Goal: Task Accomplishment & Management: Manage account settings

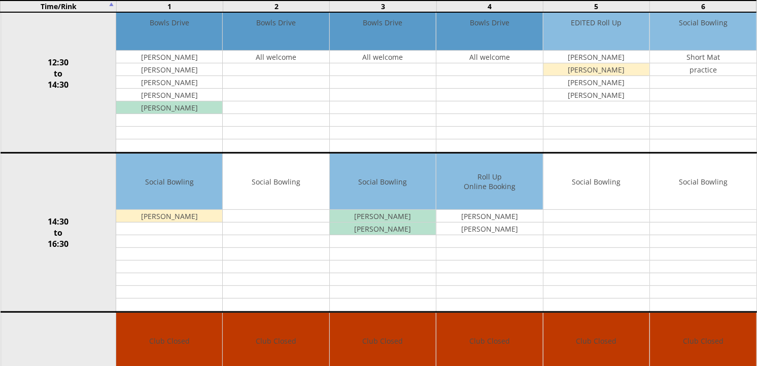
scroll to position [451, 0]
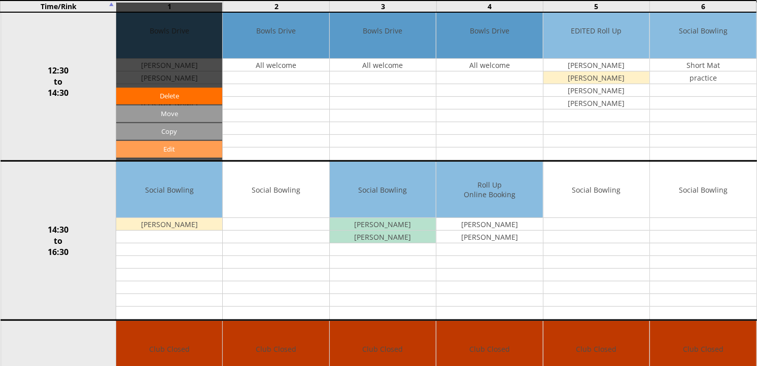
click at [182, 146] on link "Edit" at bounding box center [169, 149] width 106 height 17
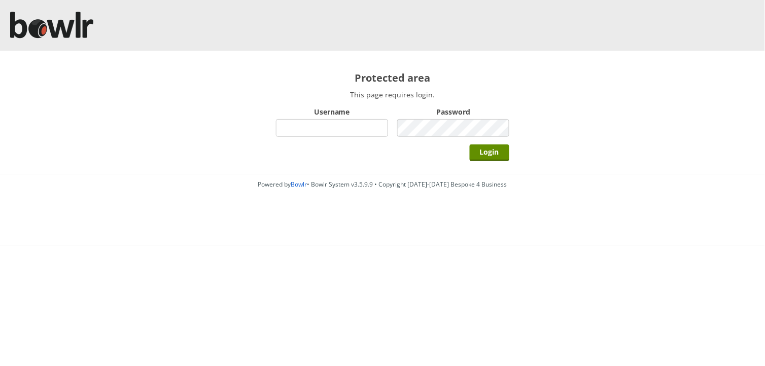
click at [311, 128] on input "Username" at bounding box center [332, 128] width 112 height 18
type input "Director"
click at [470, 145] on input "Login" at bounding box center [490, 153] width 40 height 17
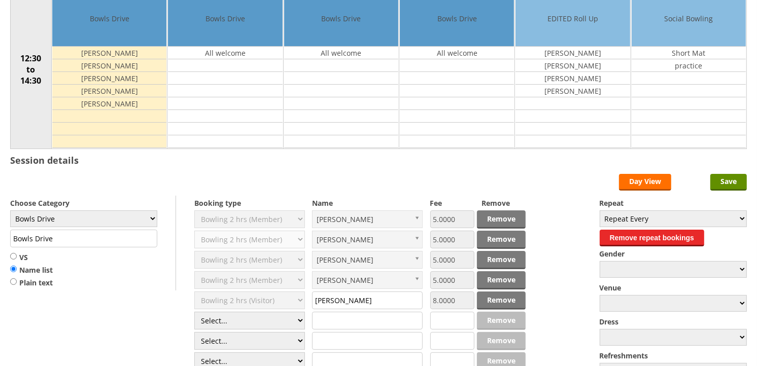
scroll to position [169, 0]
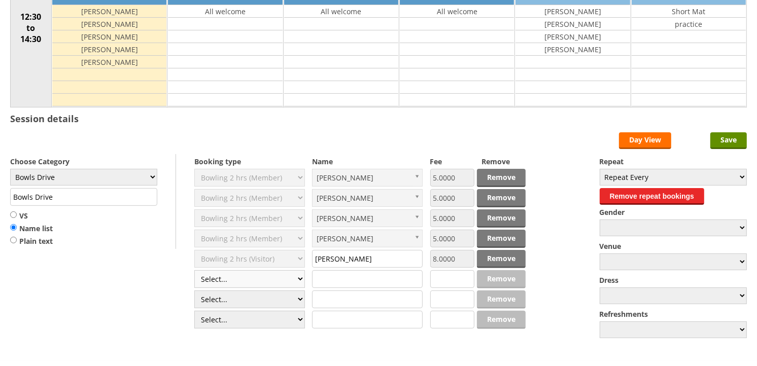
click at [295, 280] on select "Select... Club Competition (Member) Club Competition (Visitor) National (Member…" at bounding box center [249, 279] width 111 height 18
select select "1_50"
click at [194, 271] on select "Select... Club Competition (Member) Club Competition (Visitor) National (Member…" at bounding box center [249, 279] width 111 height 18
type input "5.0000"
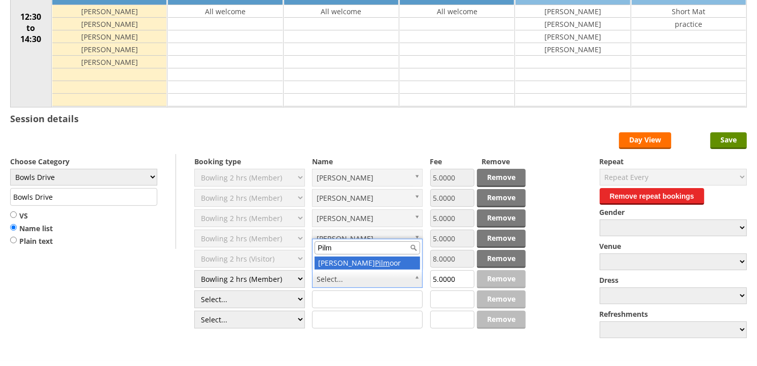
type input "Pilm"
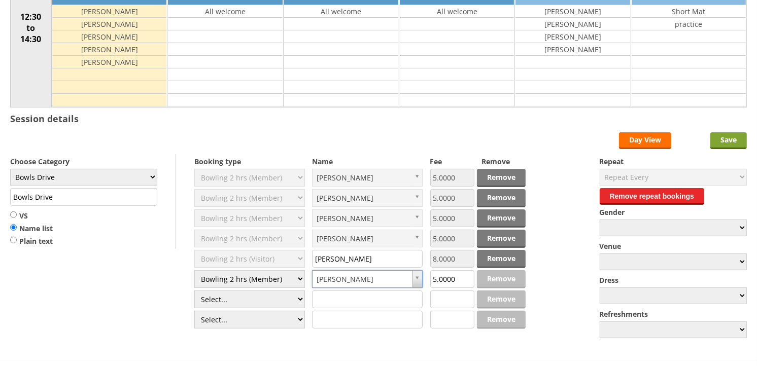
click at [735, 144] on input "Save" at bounding box center [729, 140] width 37 height 17
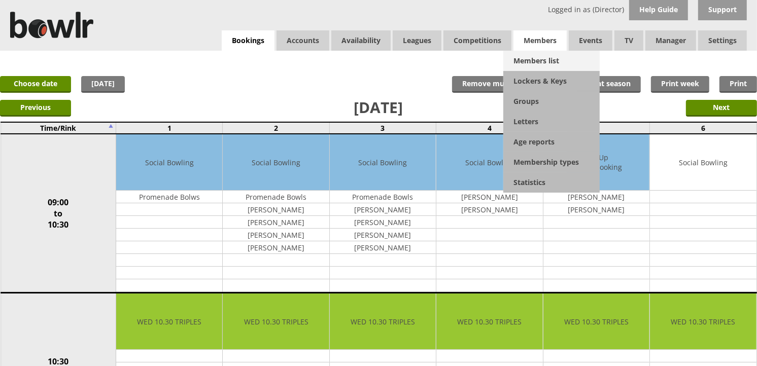
click at [527, 61] on link "Members list" at bounding box center [551, 61] width 96 height 20
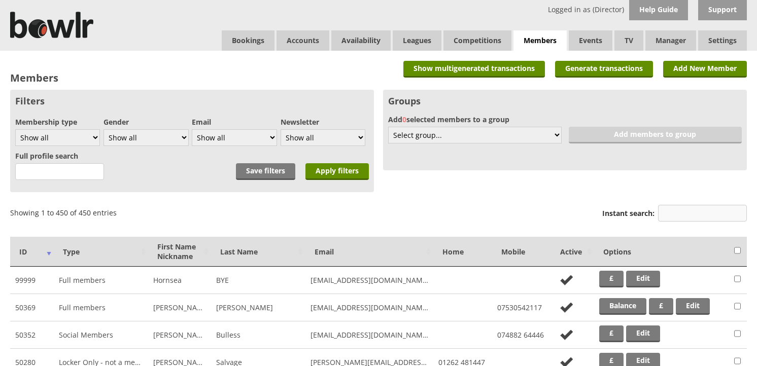
click at [665, 211] on input "Instant search:" at bounding box center [702, 213] width 89 height 17
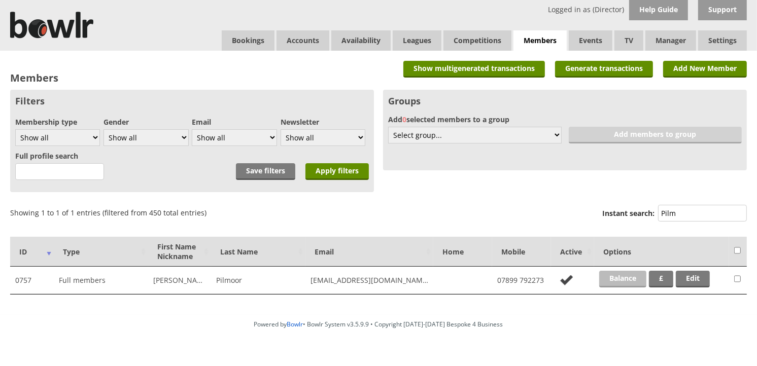
type input "Pilm"
click at [637, 278] on link "Balance" at bounding box center [622, 279] width 47 height 17
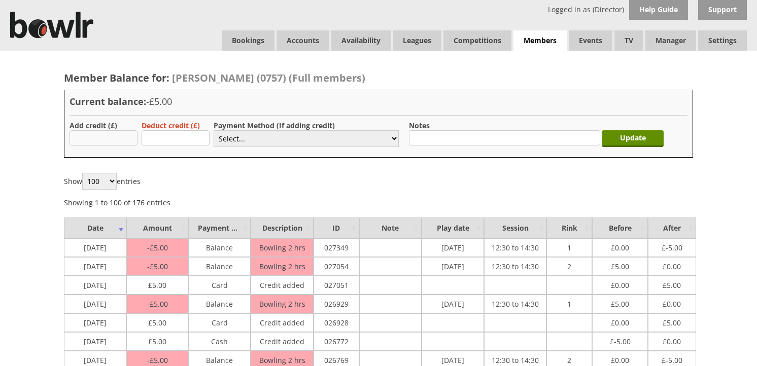
drag, startPoint x: 0, startPoint y: 0, endPoint x: 79, endPoint y: 137, distance: 158.0
click at [79, 137] on input "text" at bounding box center [104, 137] width 68 height 15
type input "5.00"
click at [393, 141] on select "Select... Cash Card Cheque Bank Transfer Other Member Card Gift Voucher Balance" at bounding box center [306, 138] width 185 height 17
select select "2"
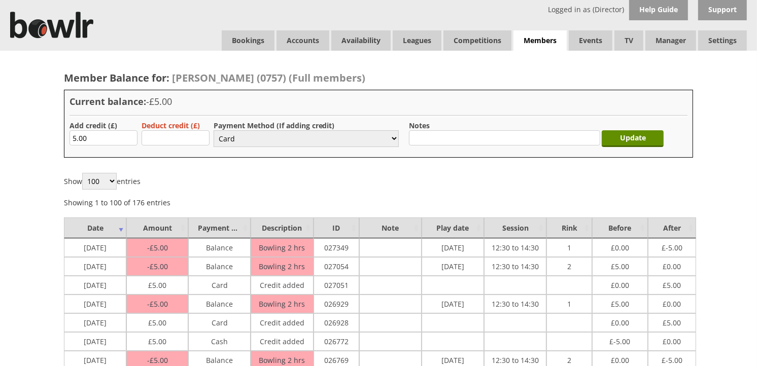
click at [214, 130] on select "Select... Cash Card Cheque Bank Transfer Other Member Card Gift Voucher Balance" at bounding box center [306, 138] width 185 height 17
click at [630, 138] on input "Update" at bounding box center [633, 138] width 62 height 17
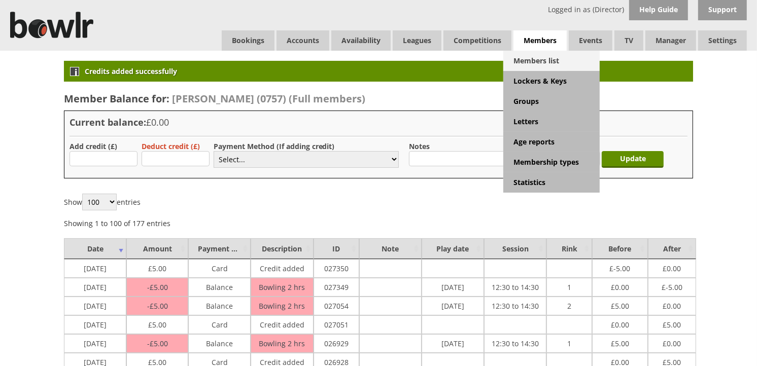
click at [528, 60] on link "Members list" at bounding box center [551, 61] width 96 height 20
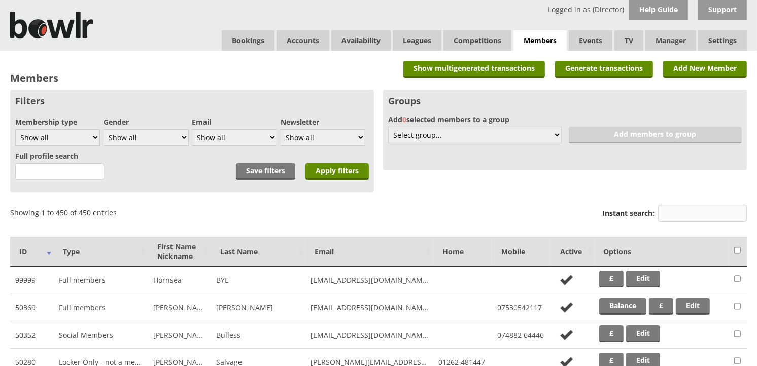
click at [663, 214] on input "Instant search:" at bounding box center [702, 213] width 89 height 17
click at [653, 215] on label "Instant search:" at bounding box center [674, 214] width 145 height 19
click at [658, 215] on input "Instant search:" at bounding box center [702, 213] width 89 height 17
type input "o"
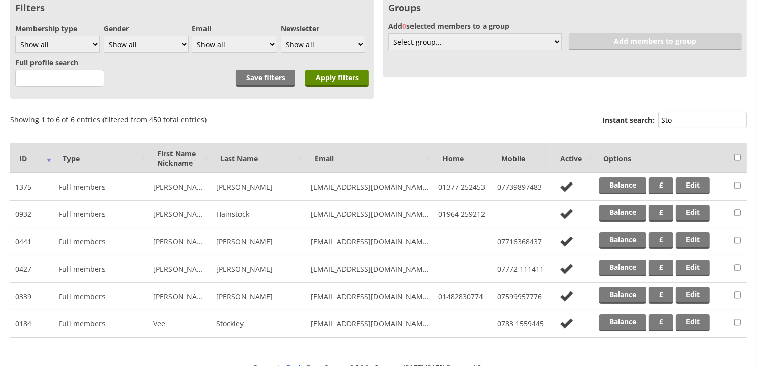
scroll to position [113, 0]
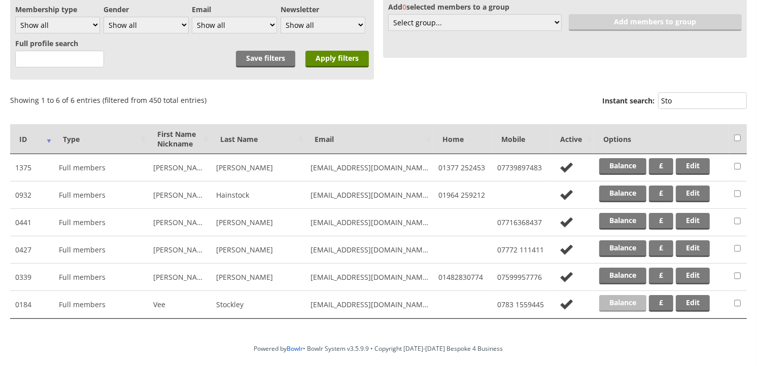
type input "Sto"
click at [613, 300] on link "Balance" at bounding box center [622, 303] width 47 height 17
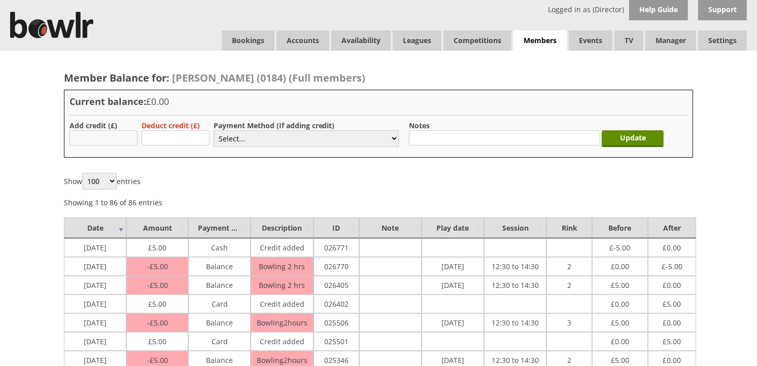
click at [124, 136] on input "text" at bounding box center [104, 137] width 68 height 15
type input "5.00"
click at [391, 140] on select "Select... Cash Card Cheque Bank Transfer Other Member Card Gift Voucher Balance" at bounding box center [306, 138] width 185 height 17
select select "2"
click at [214, 130] on select "Select... Cash Card Cheque Bank Transfer Other Member Card Gift Voucher Balance" at bounding box center [306, 138] width 185 height 17
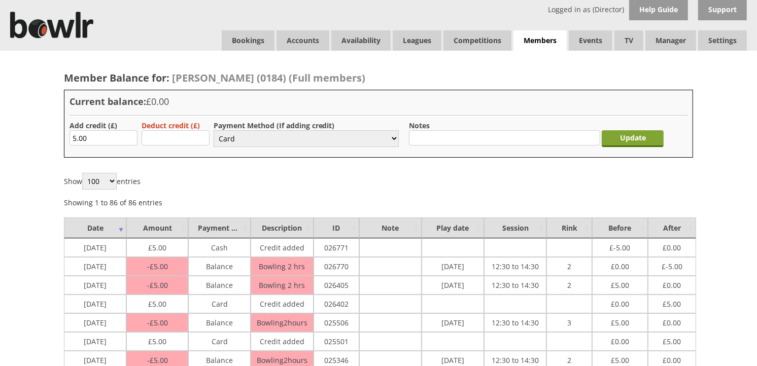
click at [621, 141] on input "Update" at bounding box center [633, 138] width 62 height 17
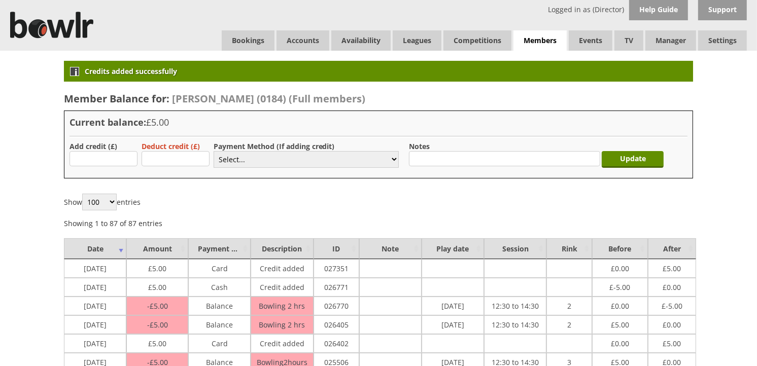
click at [244, 39] on link "Bookings" at bounding box center [248, 40] width 53 height 20
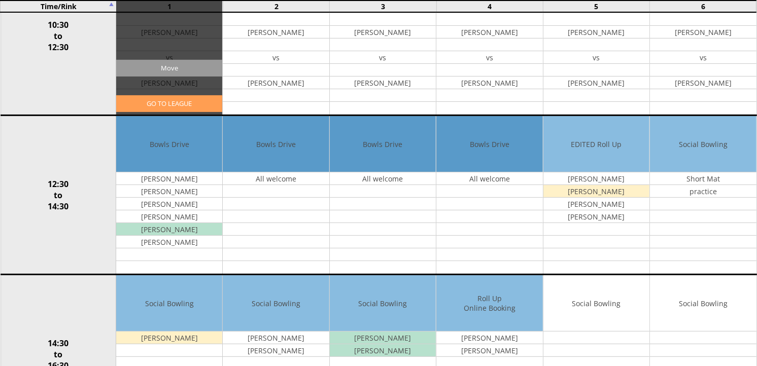
scroll to position [338, 0]
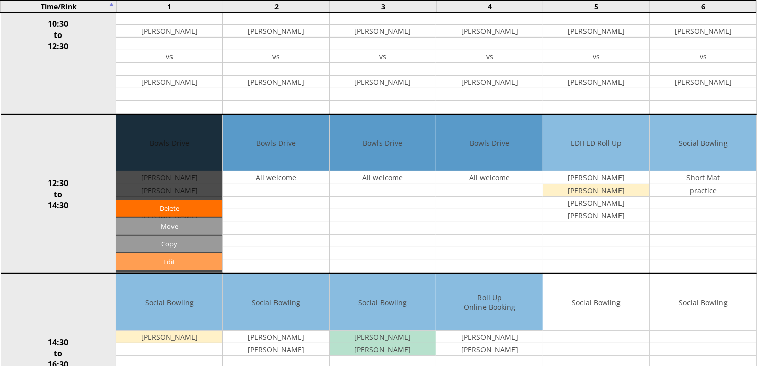
click at [196, 260] on link "Edit" at bounding box center [169, 262] width 106 height 17
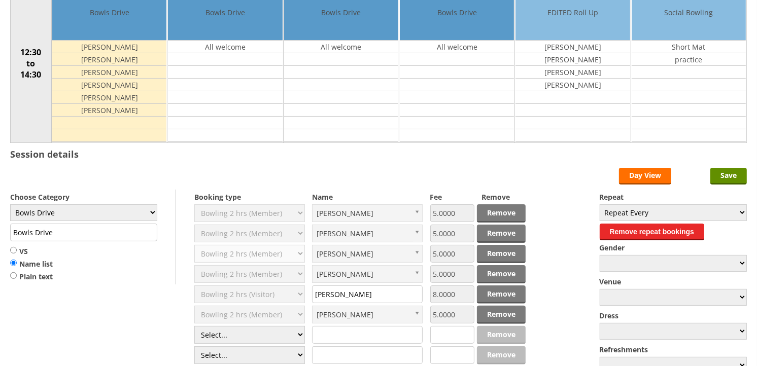
scroll to position [169, 0]
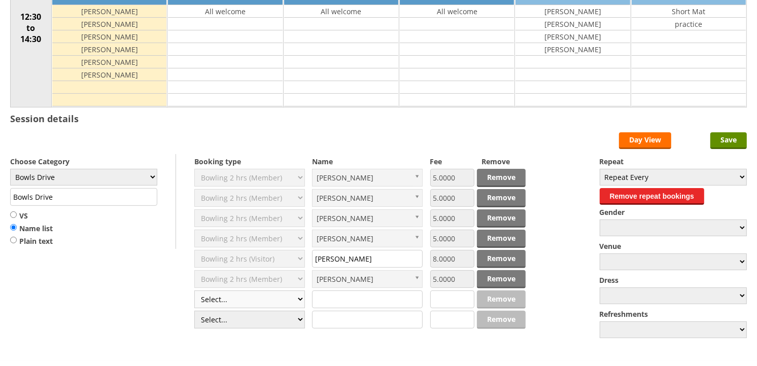
click at [299, 298] on select "Select... Club Competition (Member) Club Competition (Visitor) National (Member…" at bounding box center [249, 300] width 111 height 18
select select "1_50"
click at [194, 291] on select "Select... Club Competition (Member) Club Competition (Visitor) National (Member…" at bounding box center [249, 300] width 111 height 18
type input "5.0000"
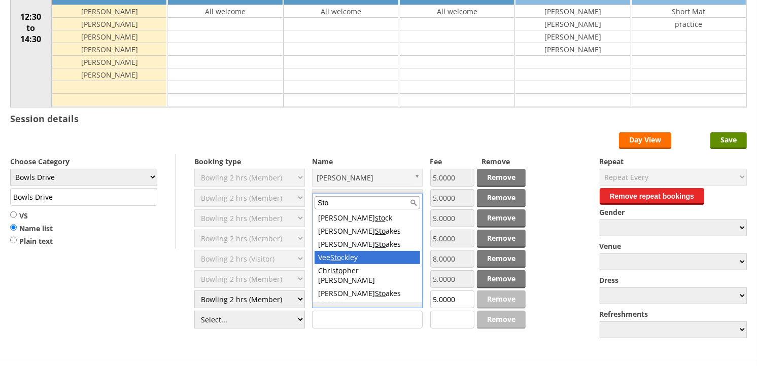
type input "Sto"
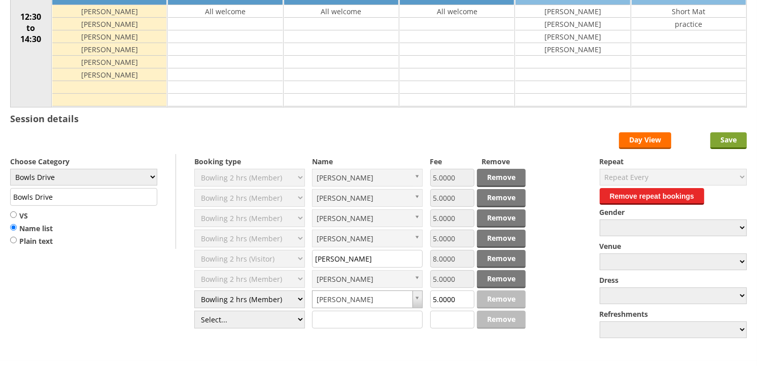
click at [722, 142] on input "Save" at bounding box center [729, 140] width 37 height 17
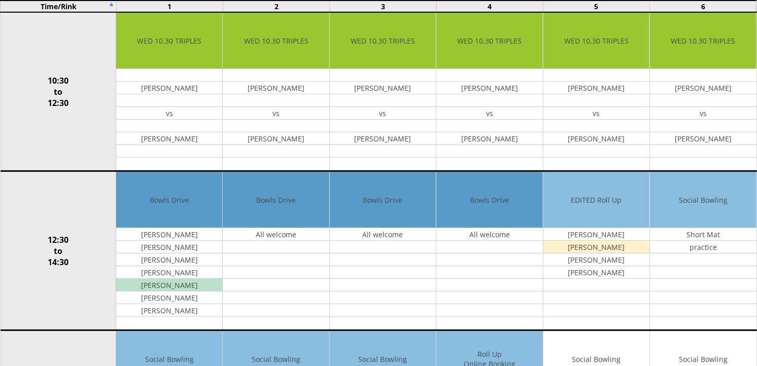
scroll to position [282, 0]
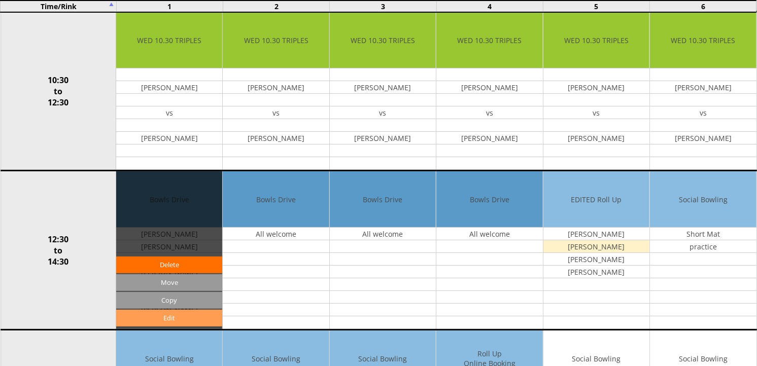
click at [193, 314] on link "Edit" at bounding box center [169, 318] width 106 height 17
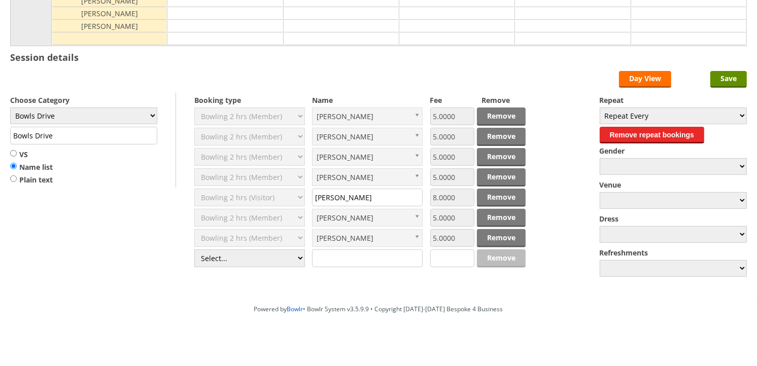
scroll to position [235, 0]
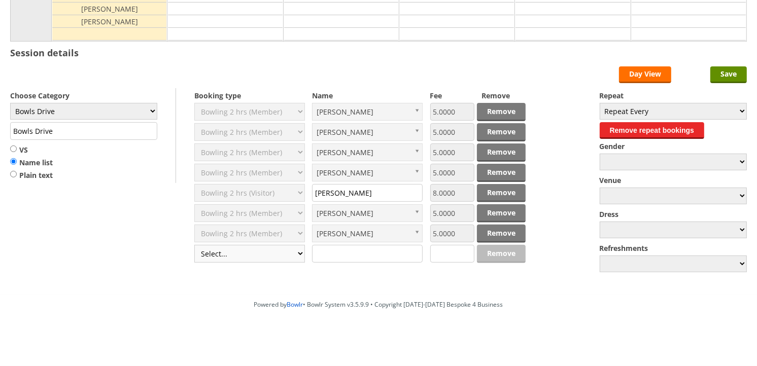
click at [297, 254] on select "Select... Club Competition (Member) Club Competition (Visitor) National (Member…" at bounding box center [249, 254] width 111 height 18
select select "1_50"
click at [194, 245] on select "Select... Club Competition (Member) Club Competition (Visitor) National (Member…" at bounding box center [249, 254] width 111 height 18
type input "5.0000"
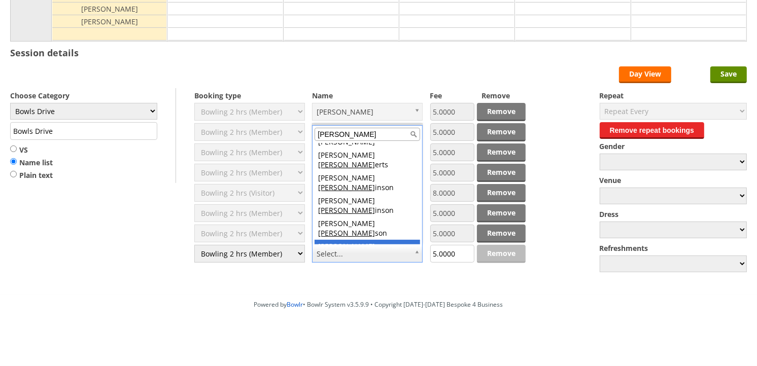
scroll to position [95, 0]
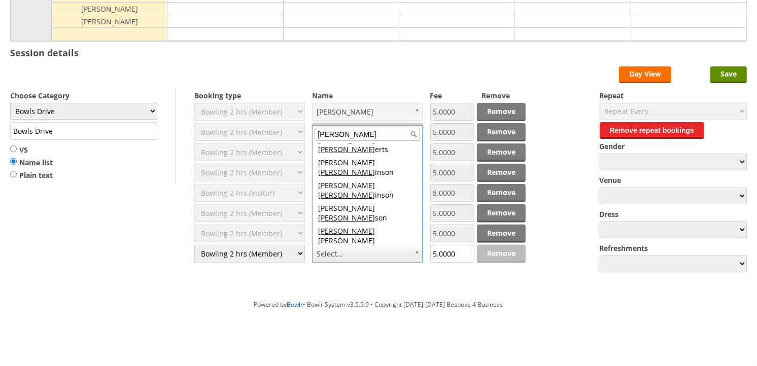
type input "Rob"
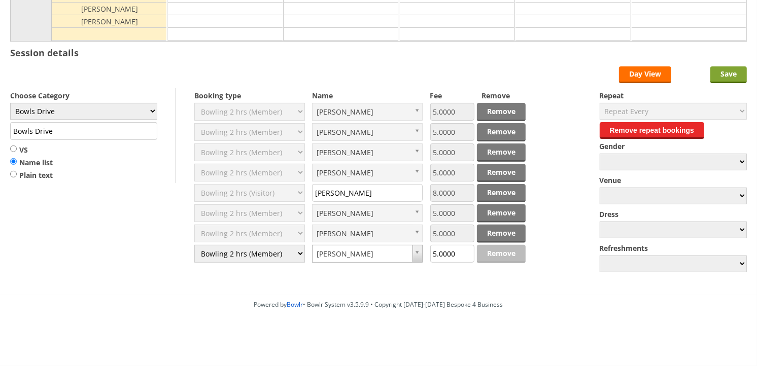
click at [728, 77] on input "Save" at bounding box center [729, 74] width 37 height 17
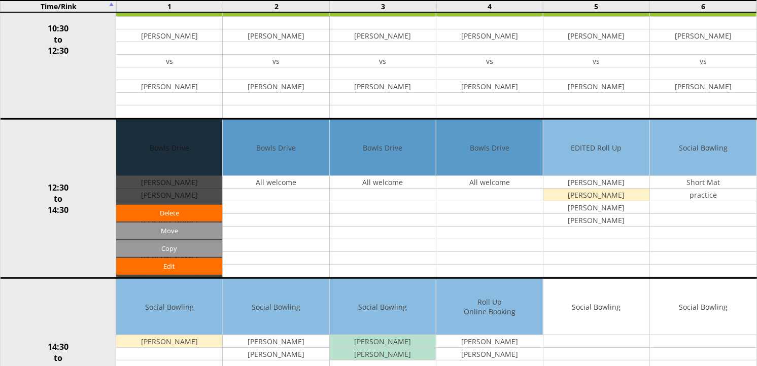
scroll to position [338, 0]
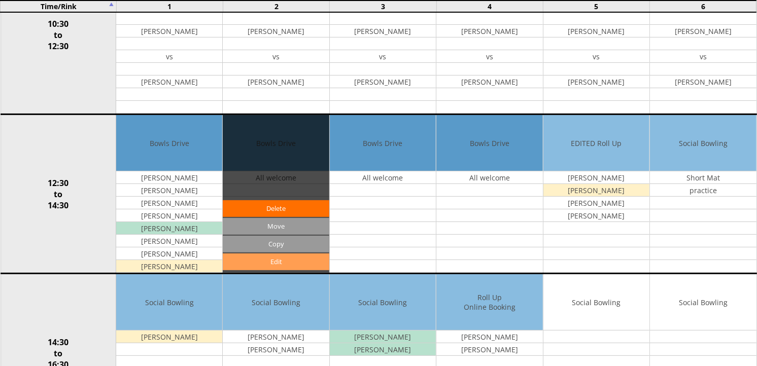
click at [282, 259] on link "Edit" at bounding box center [276, 262] width 106 height 17
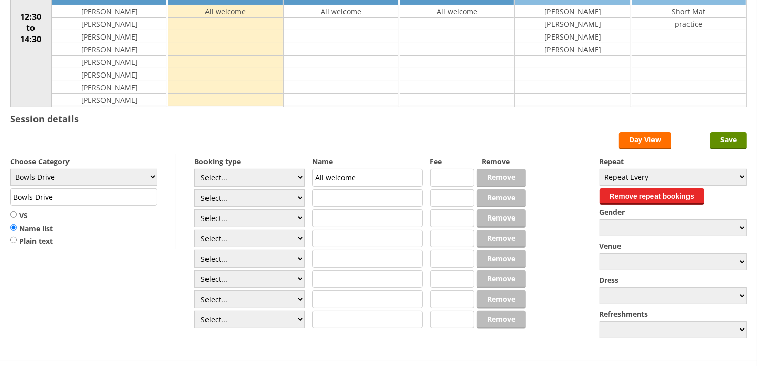
scroll to position [169, 0]
click at [298, 180] on select "Select... Club Competition (Member) Club Competition (Visitor) National (Member…" at bounding box center [249, 178] width 111 height 18
select select "1_50"
click at [194, 170] on select "Select... Club Competition (Member) Club Competition (Visitor) National (Member…" at bounding box center [249, 178] width 111 height 18
type input "5.0000"
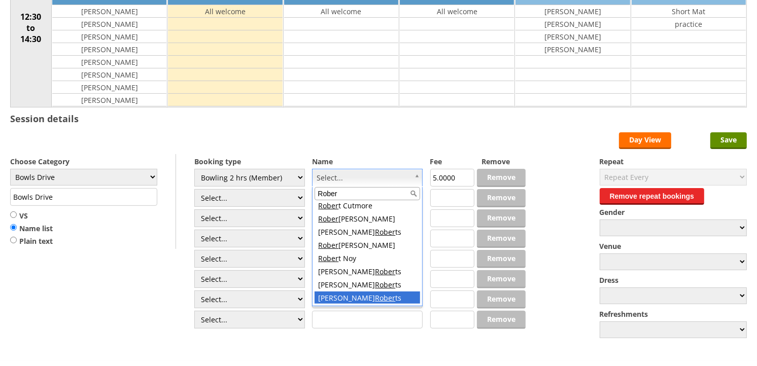
scroll to position [17, 0]
type input "Rober"
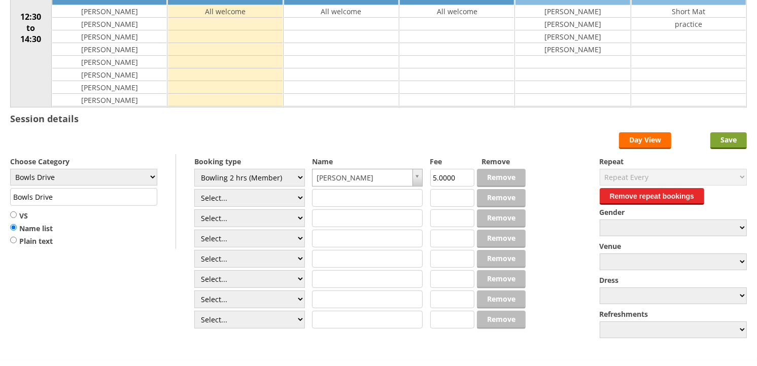
click at [716, 140] on input "Save" at bounding box center [729, 140] width 37 height 17
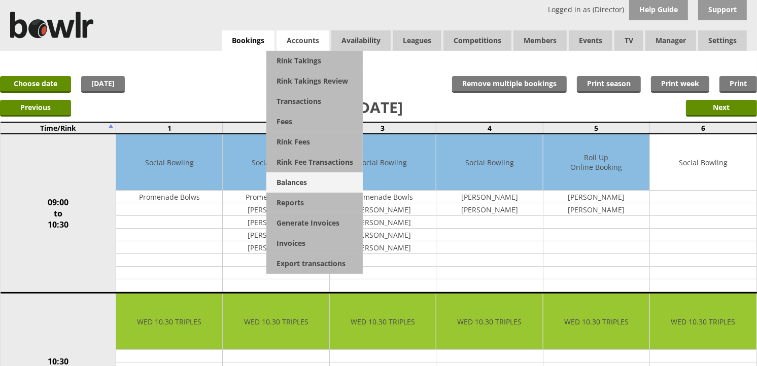
click at [298, 185] on link "Balances" at bounding box center [314, 183] width 96 height 20
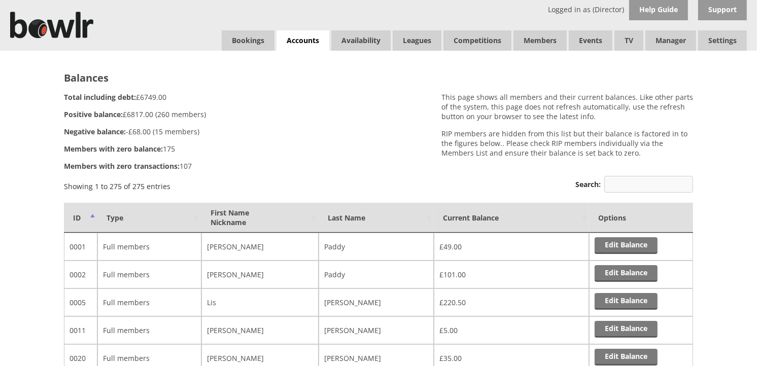
click at [616, 185] on input "Search:" at bounding box center [648, 184] width 89 height 17
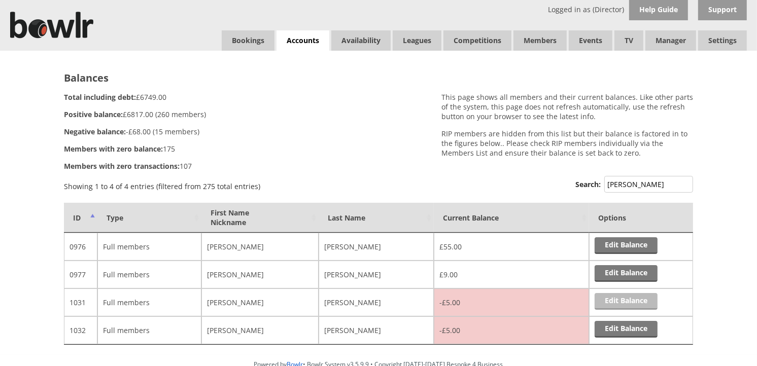
type input "[PERSON_NAME]"
click at [618, 302] on link "Edit Balance" at bounding box center [626, 301] width 63 height 17
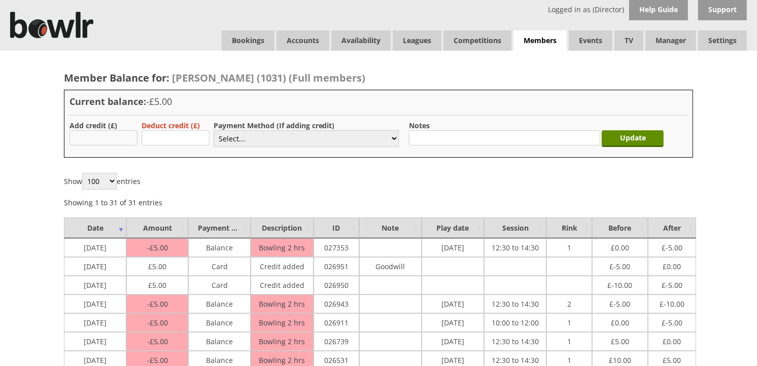
click at [124, 139] on input "text" at bounding box center [104, 137] width 68 height 15
type input "5.00"
click at [389, 139] on select "Select... Cash Card Cheque Bank Transfer Other Member Card Gift Voucher Balance" at bounding box center [306, 138] width 185 height 17
select select "1"
click at [214, 130] on select "Select... Cash Card Cheque Bank Transfer Other Member Card Gift Voucher Balance" at bounding box center [306, 138] width 185 height 17
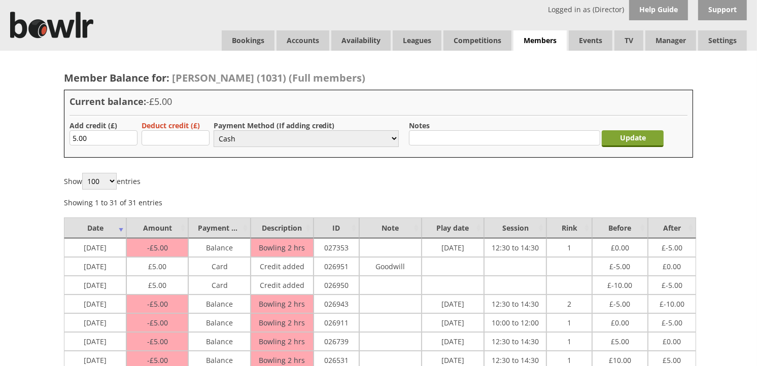
click at [619, 144] on input "Update" at bounding box center [633, 138] width 62 height 17
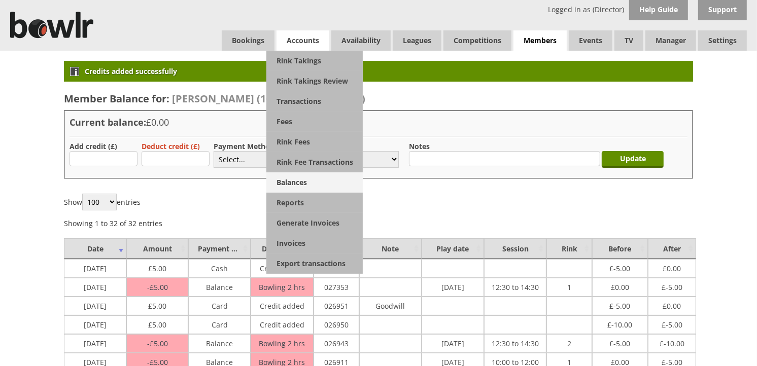
click at [306, 180] on link "Balances" at bounding box center [314, 183] width 96 height 20
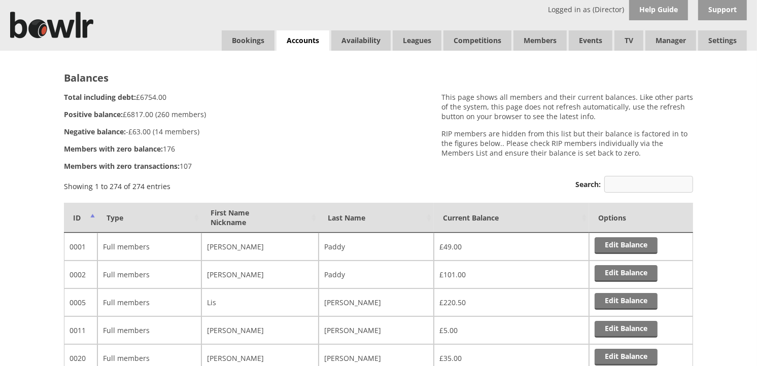
click at [614, 182] on input "Search:" at bounding box center [648, 184] width 89 height 17
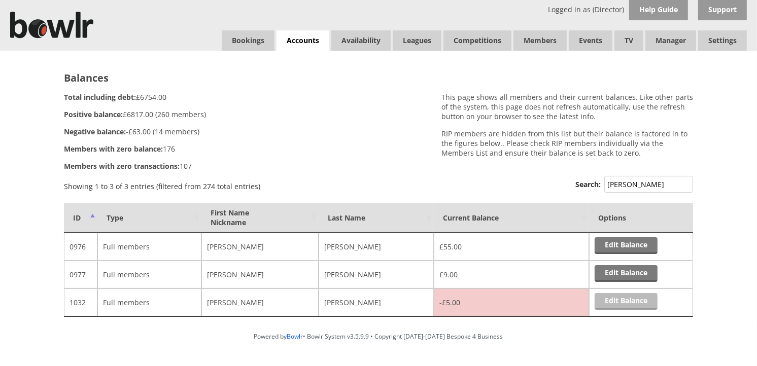
type input "[PERSON_NAME]"
click at [610, 301] on link "Edit Balance" at bounding box center [626, 301] width 63 height 17
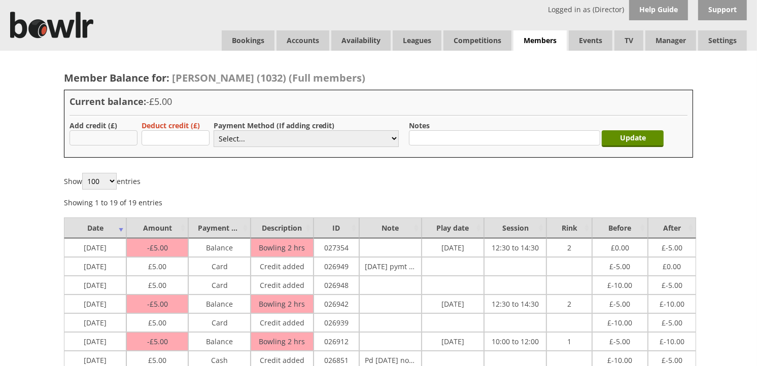
click at [127, 141] on input "text" at bounding box center [104, 137] width 68 height 15
type input "5.00"
click at [397, 139] on select "Select... Cash Card Cheque Bank Transfer Other Member Card Gift Voucher Balance" at bounding box center [306, 138] width 185 height 17
select select "1"
click at [214, 130] on select "Select... Cash Card Cheque Bank Transfer Other Member Card Gift Voucher Balance" at bounding box center [306, 138] width 185 height 17
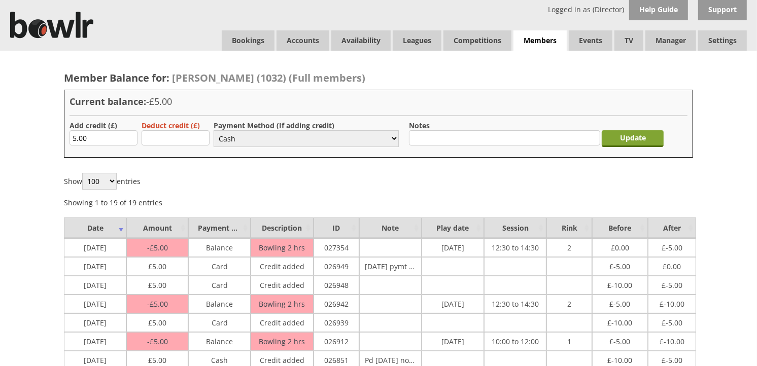
click at [626, 137] on input "Update" at bounding box center [633, 138] width 62 height 17
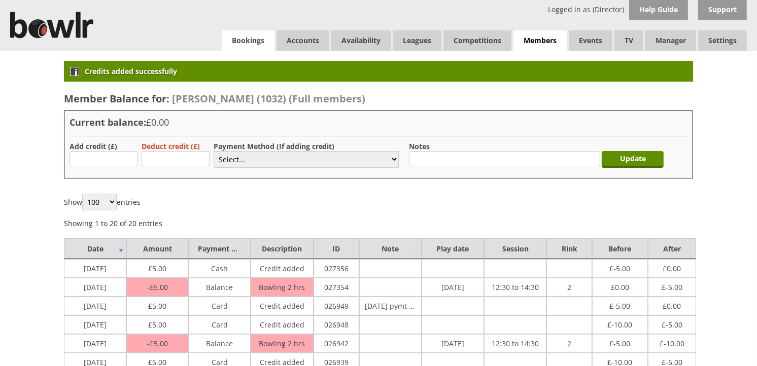
click at [252, 38] on link "Bookings" at bounding box center [248, 40] width 53 height 20
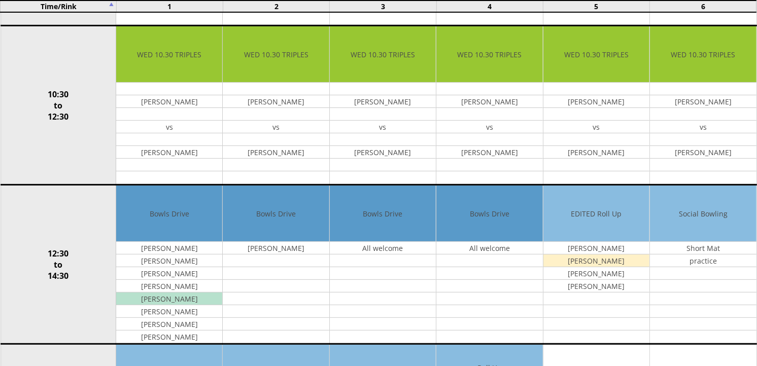
scroll to position [282, 0]
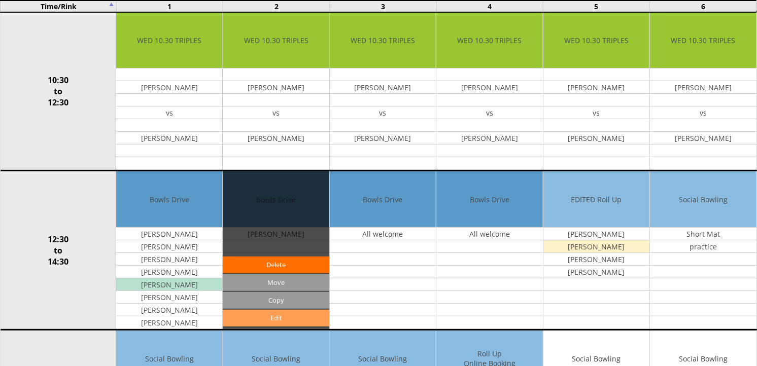
click at [278, 318] on link "Edit" at bounding box center [276, 318] width 106 height 17
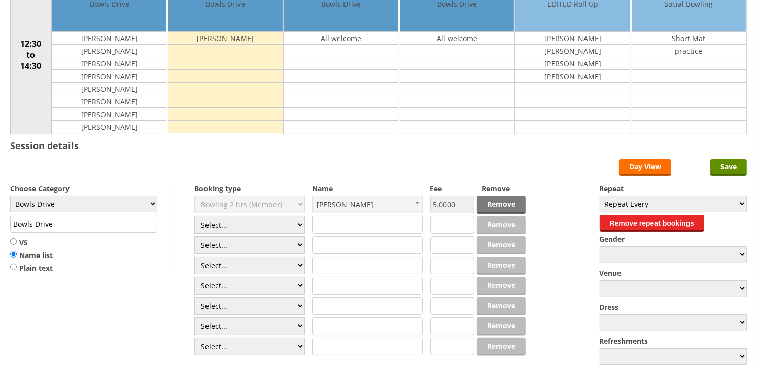
scroll to position [169, 0]
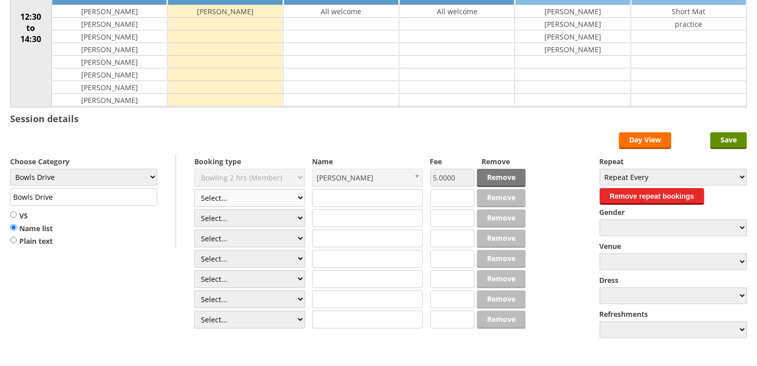
click at [302, 199] on select "Select... Club Competition (Member) Club Competition (Visitor) National (Member…" at bounding box center [249, 198] width 111 height 18
select select "1_50"
click at [194, 190] on select "Select... Club Competition (Member) Club Competition (Visitor) National (Member…" at bounding box center [249, 198] width 111 height 18
type input "5.0000"
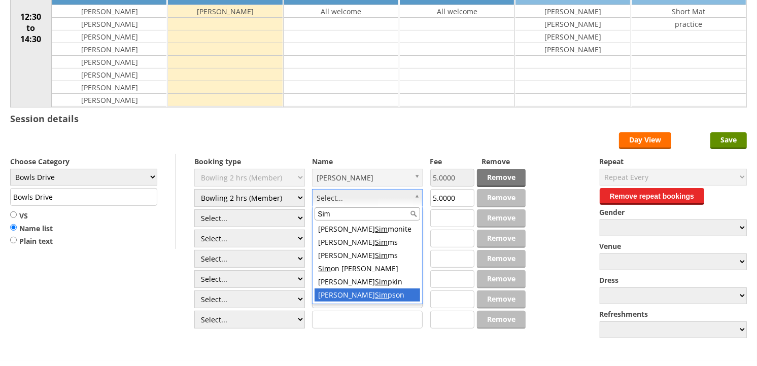
type input "Sim"
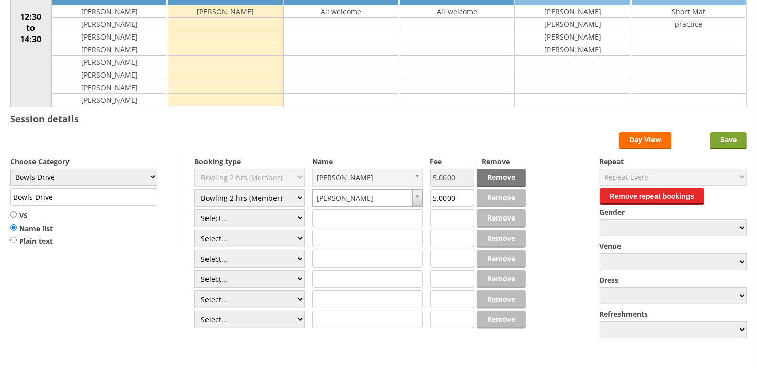
click at [722, 141] on input "Save" at bounding box center [729, 140] width 37 height 17
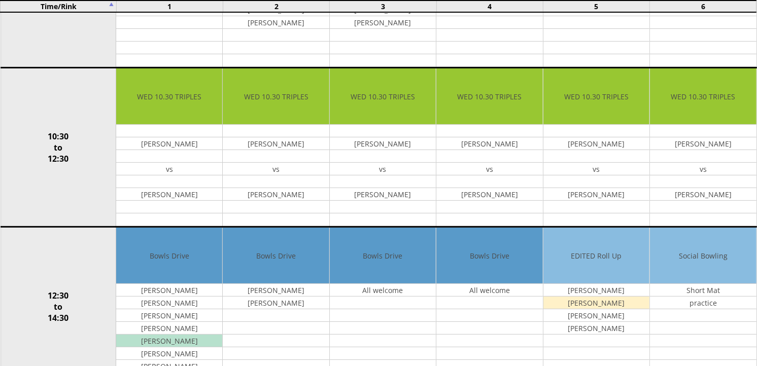
scroll to position [282, 0]
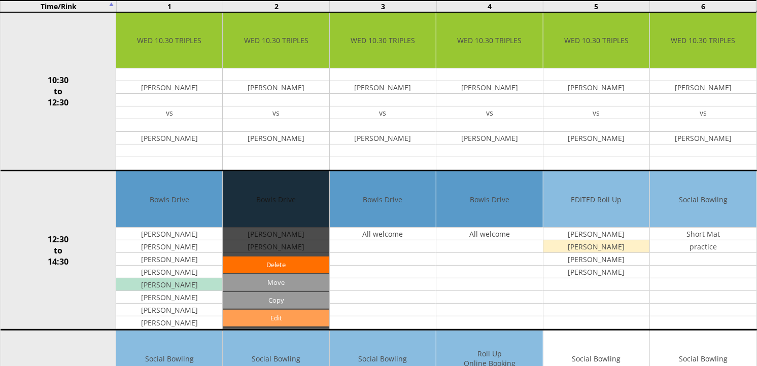
click at [281, 319] on link "Edit" at bounding box center [276, 318] width 106 height 17
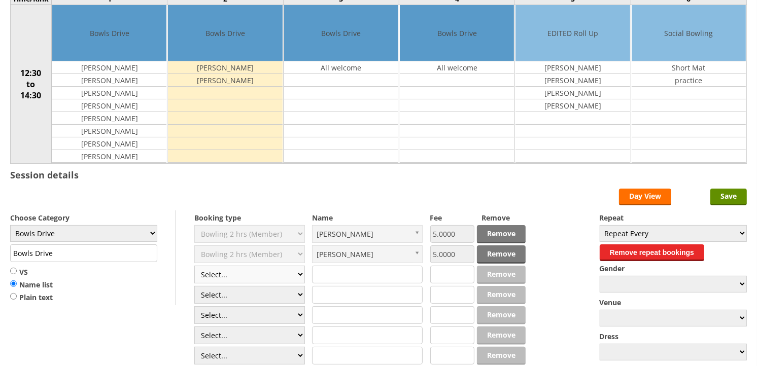
scroll to position [113, 0]
click at [298, 279] on select "Select... Club Competition (Member) Club Competition (Visitor) National (Member…" at bounding box center [249, 275] width 111 height 18
select select "1_50"
click at [194, 266] on select "Select... Club Competition (Member) Club Competition (Visitor) National (Member…" at bounding box center [249, 275] width 111 height 18
type input "5.0000"
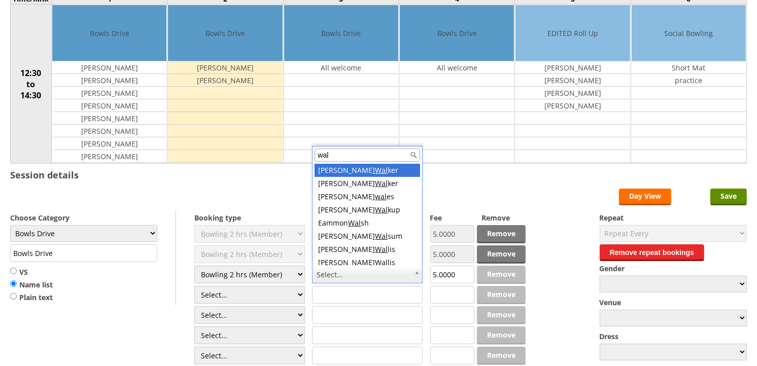
scroll to position [3, 0]
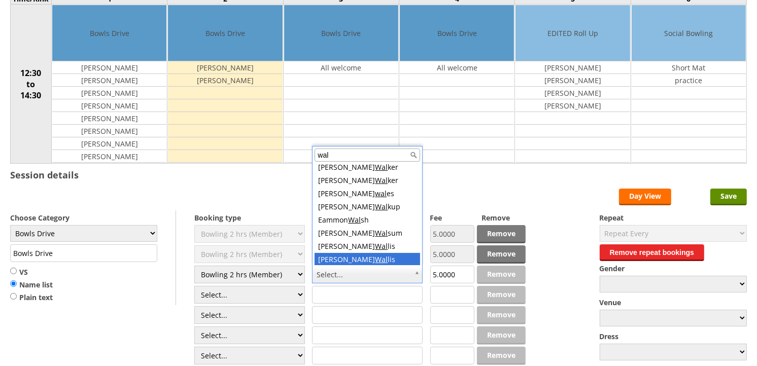
type input "wal"
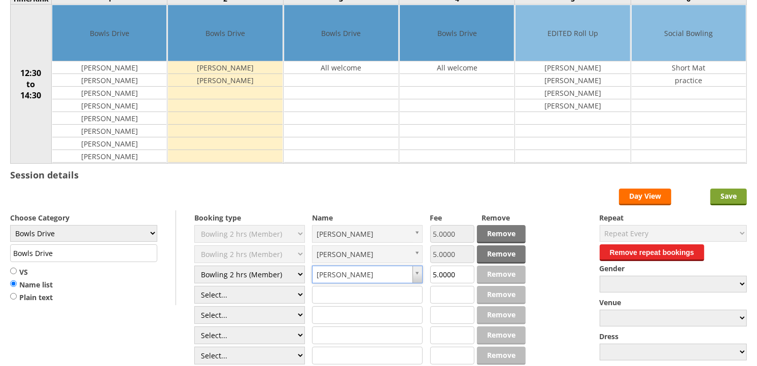
click at [728, 194] on input "Save" at bounding box center [729, 197] width 37 height 17
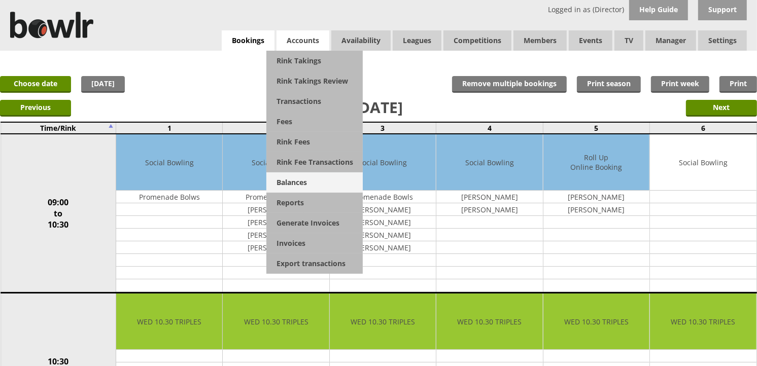
click at [305, 183] on link "Balances" at bounding box center [314, 183] width 96 height 20
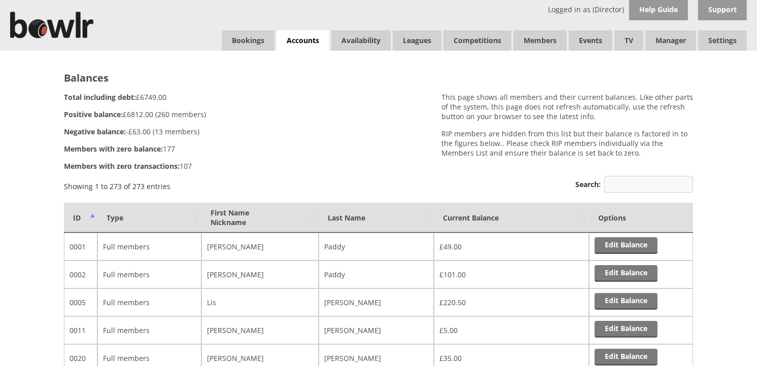
click at [628, 185] on input "Search:" at bounding box center [648, 184] width 89 height 17
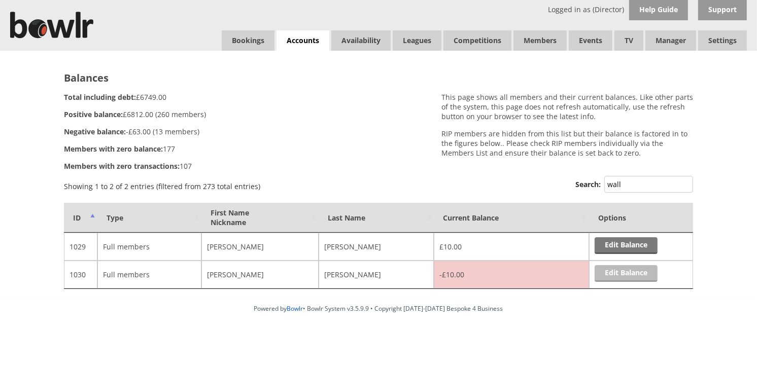
type input "wall"
click at [623, 269] on link "Edit Balance" at bounding box center [626, 273] width 63 height 17
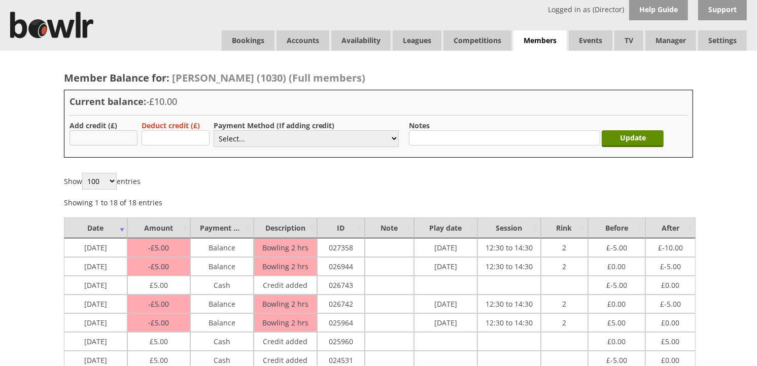
click at [127, 142] on input "text" at bounding box center [104, 137] width 68 height 15
type input "5.00"
click at [393, 141] on select "Select... Cash Card Cheque Bank Transfer Other Member Card Gift Voucher Balance" at bounding box center [306, 138] width 185 height 17
select select "1"
click at [214, 130] on select "Select... Cash Card Cheque Bank Transfer Other Member Card Gift Voucher Balance" at bounding box center [306, 138] width 185 height 17
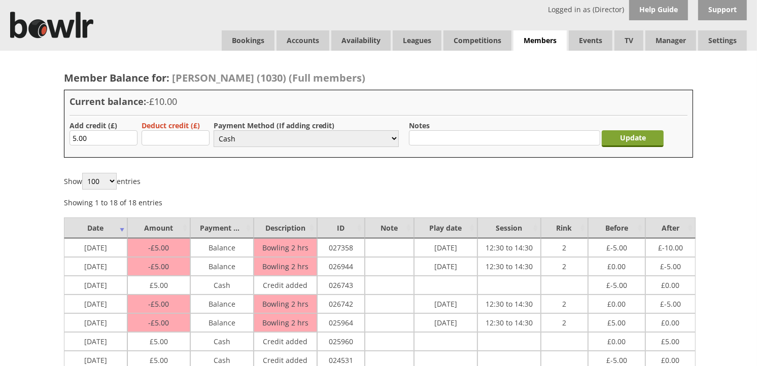
click at [641, 136] on input "Update" at bounding box center [633, 138] width 62 height 17
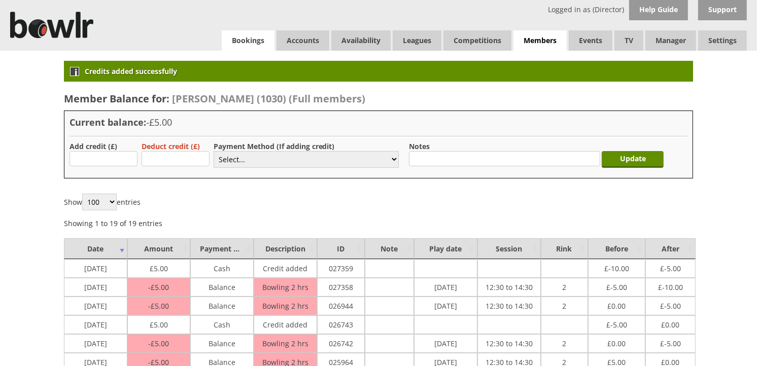
click at [258, 43] on link "Bookings" at bounding box center [248, 40] width 53 height 20
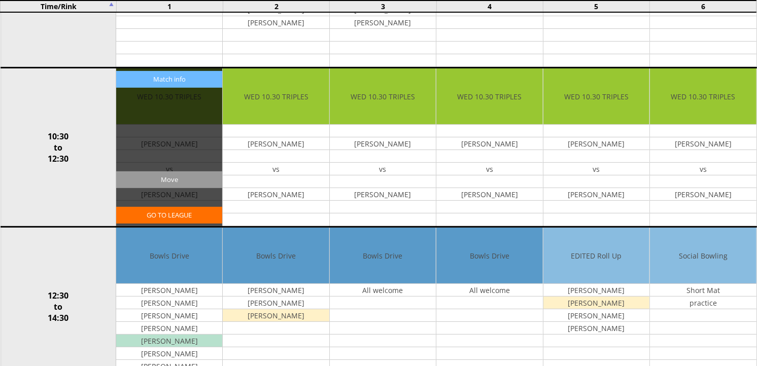
scroll to position [282, 0]
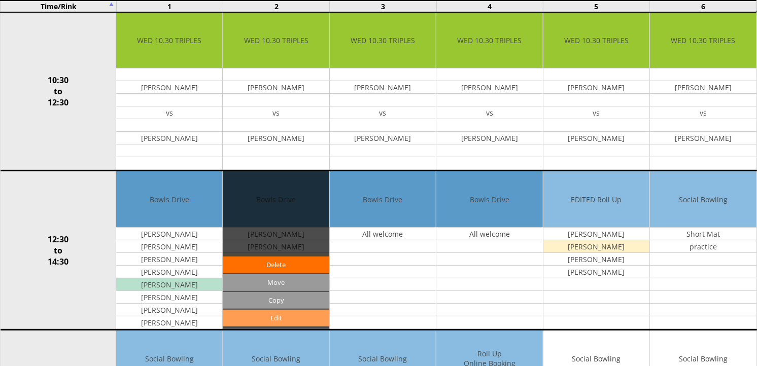
click at [282, 317] on link "Edit" at bounding box center [276, 318] width 106 height 17
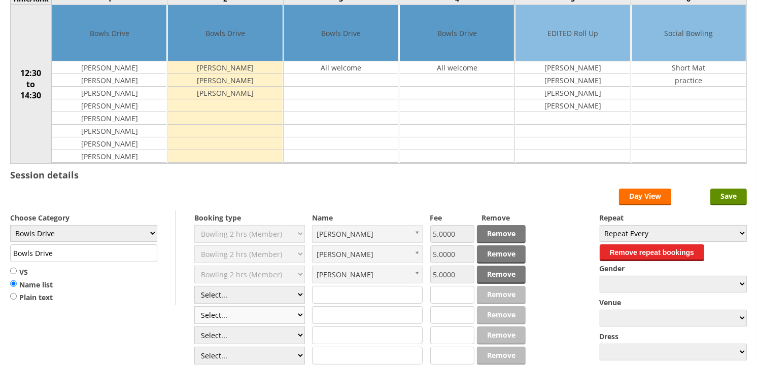
scroll to position [113, 0]
click at [298, 296] on select "Select... Club Competition (Member) Club Competition (Visitor) National (Member…" at bounding box center [249, 295] width 111 height 18
select select "1_50"
click at [194, 287] on select "Select... Club Competition (Member) Club Competition (Visitor) National (Member…" at bounding box center [249, 295] width 111 height 18
type input "5.0000"
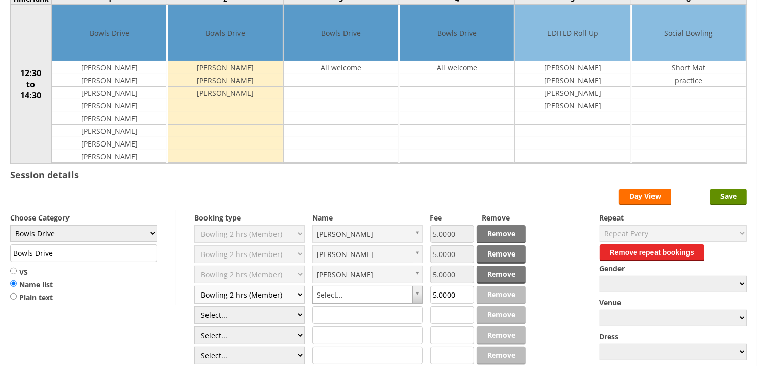
click at [300, 297] on select "Select... Club Competition (Member) Club Competition (Visitor) National (Member…" at bounding box center [249, 295] width 111 height 18
select select "0_50"
click at [194, 287] on select "Select... Club Competition (Member) Club Competition (Visitor) National (Member…" at bounding box center [249, 295] width 111 height 18
type input "8.0000"
click at [328, 297] on input "text" at bounding box center [367, 295] width 111 height 18
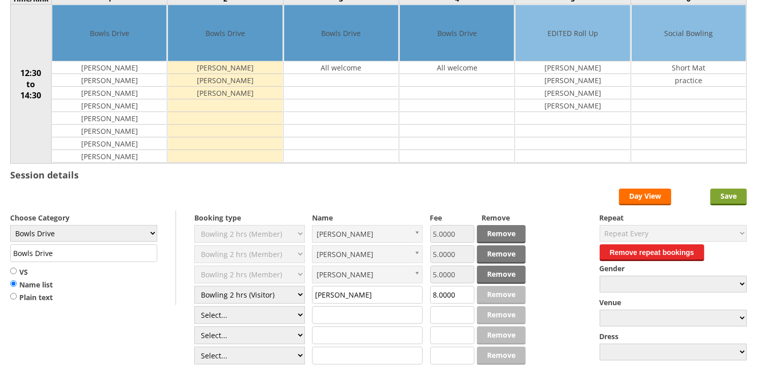
type input "[PERSON_NAME]"
click at [723, 195] on input "Save" at bounding box center [729, 197] width 37 height 17
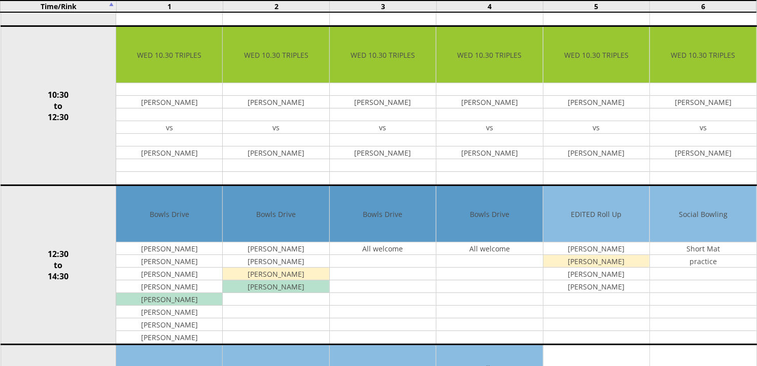
scroll to position [282, 0]
